Goal: Information Seeking & Learning: Learn about a topic

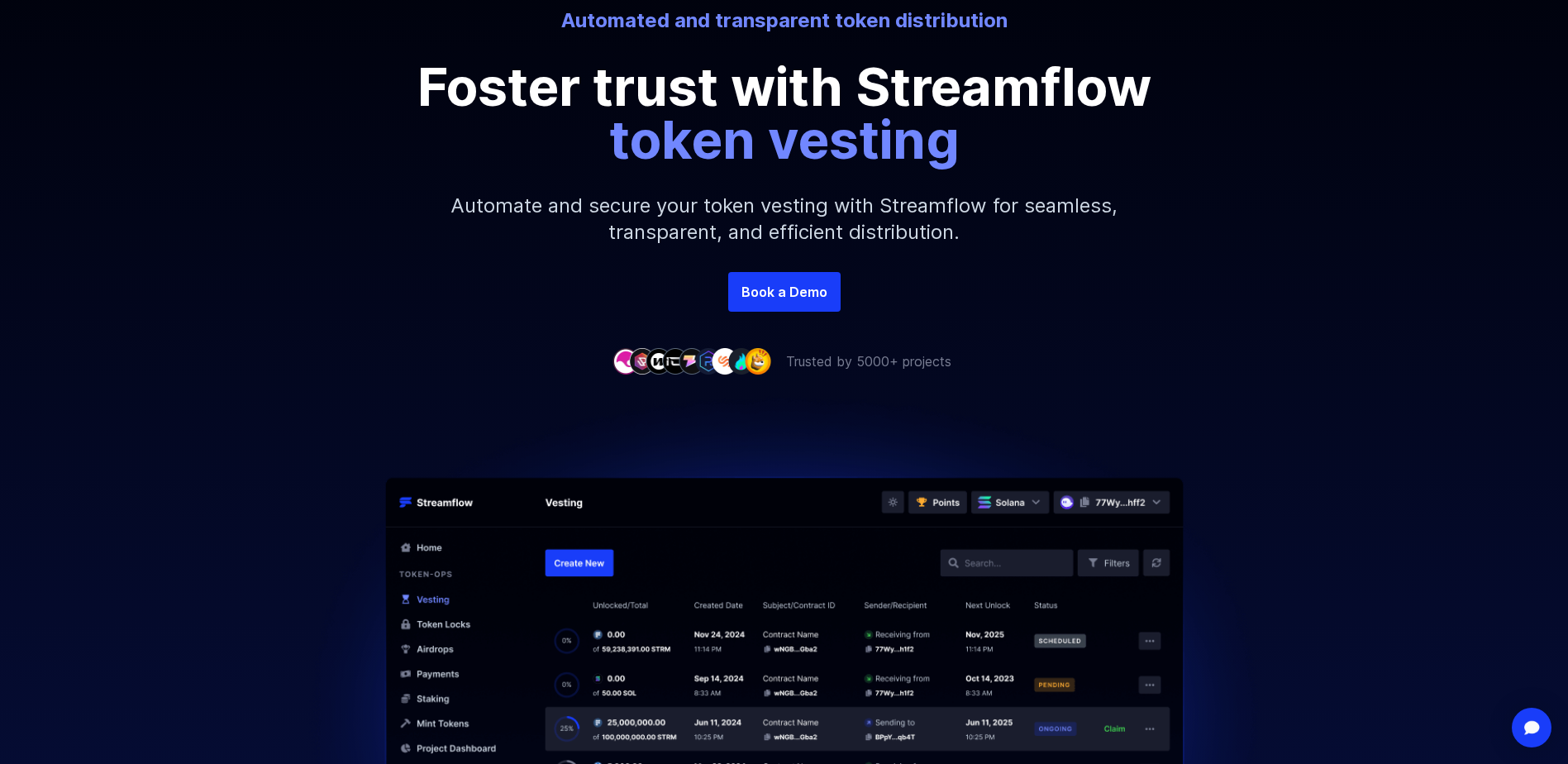
scroll to position [248, 0]
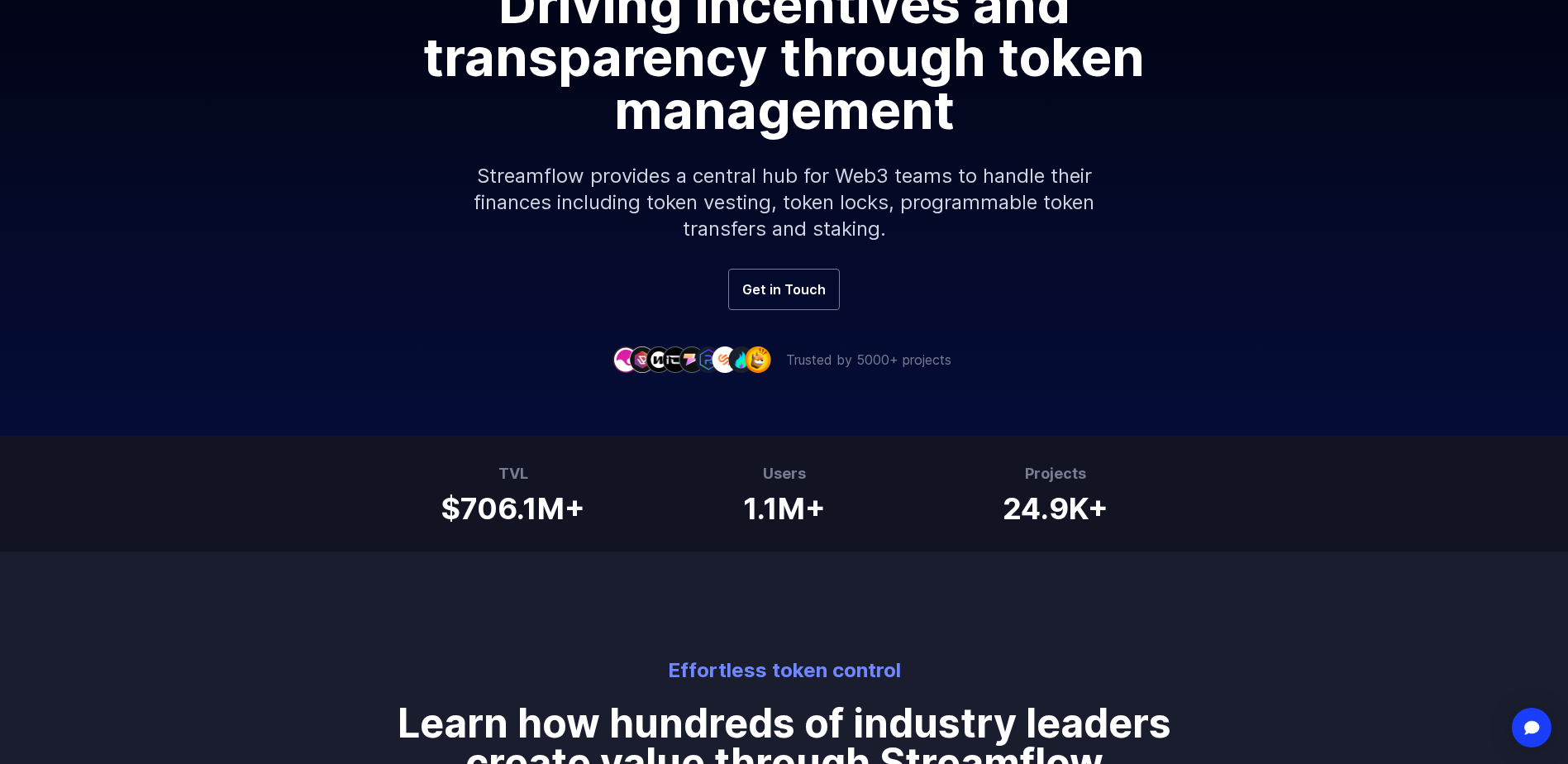
scroll to position [331, 0]
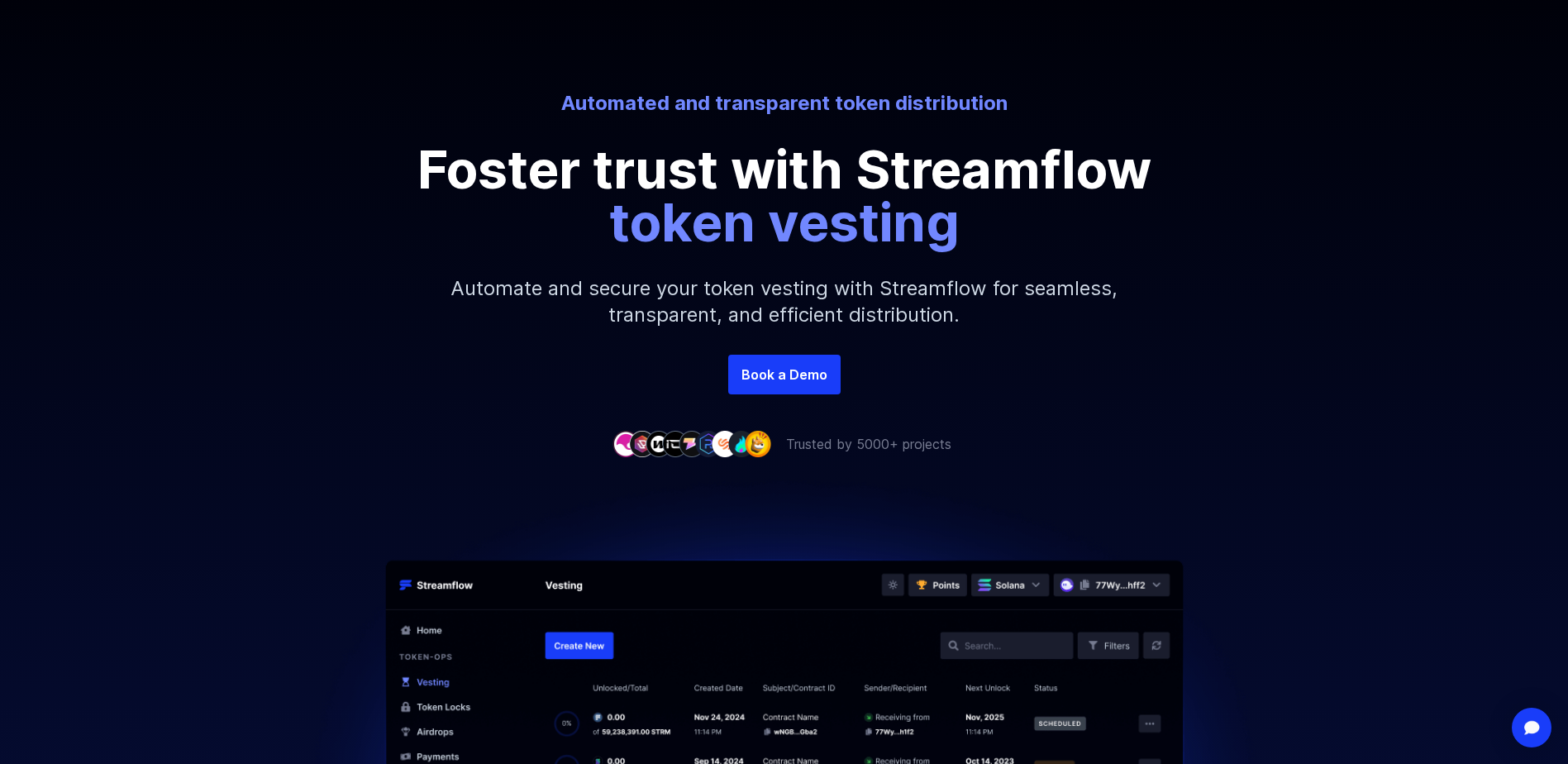
scroll to position [166, 0]
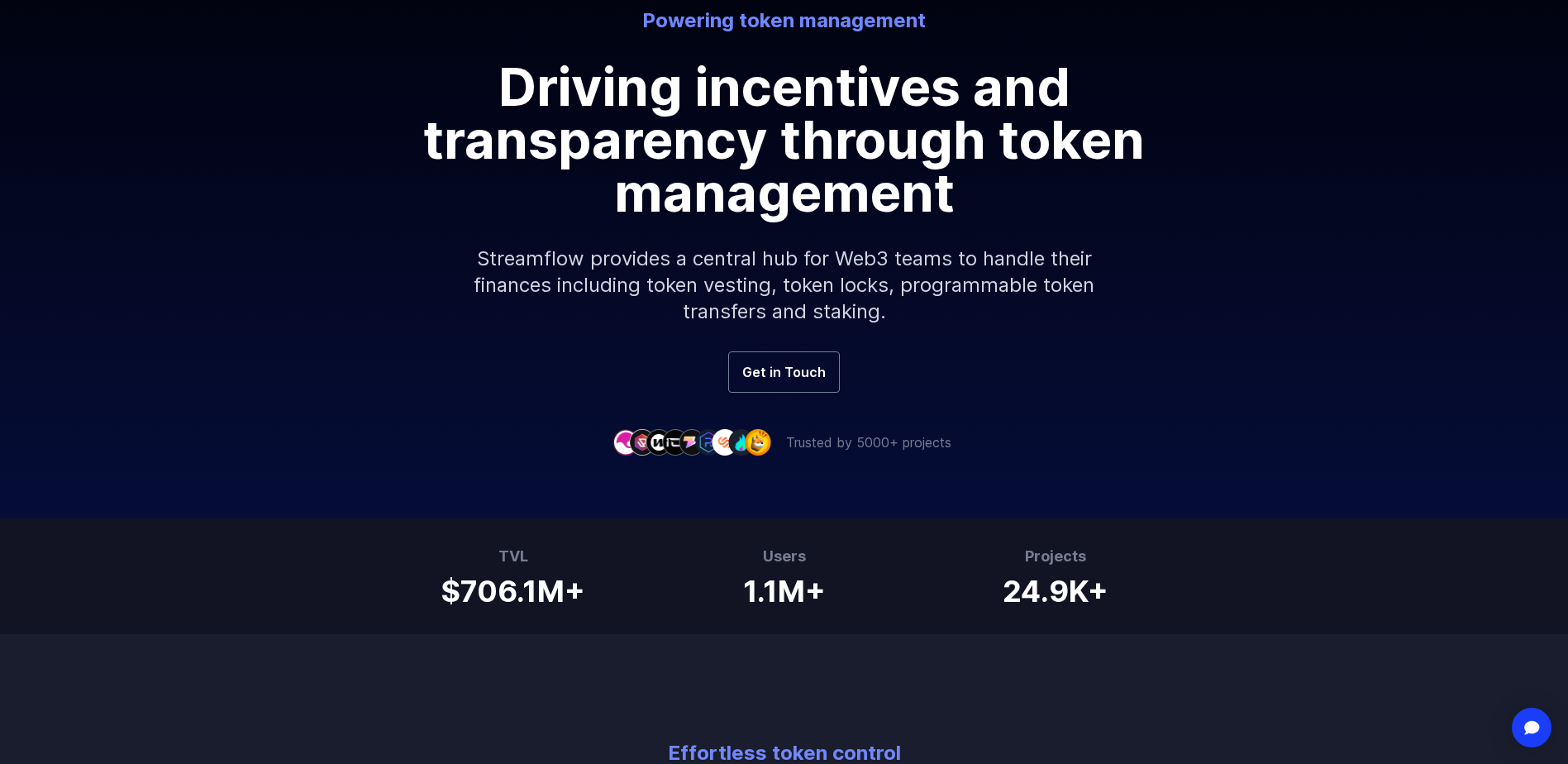
scroll to position [248, 0]
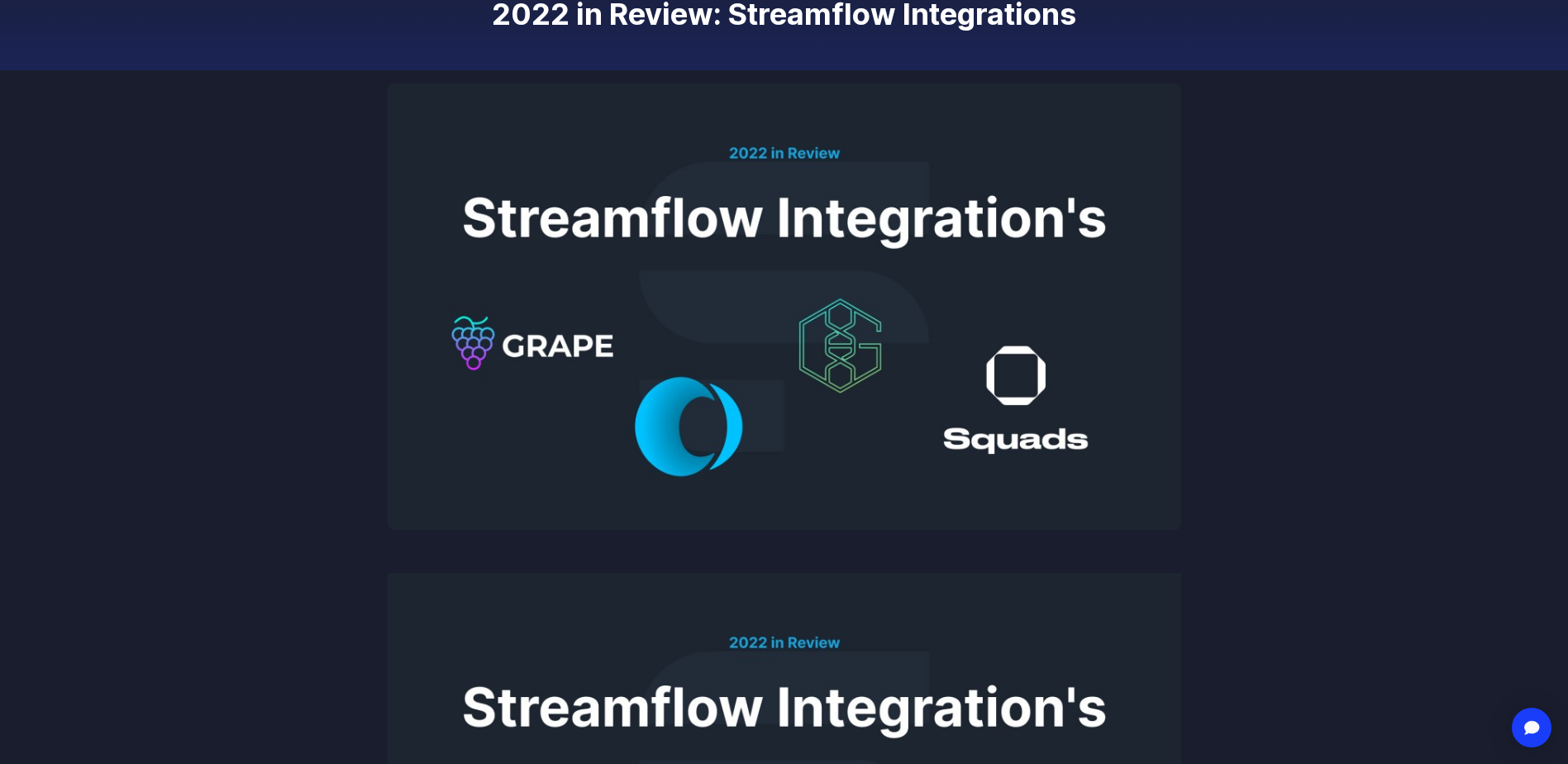
scroll to position [248, 0]
